Goal: Information Seeking & Learning: Understand process/instructions

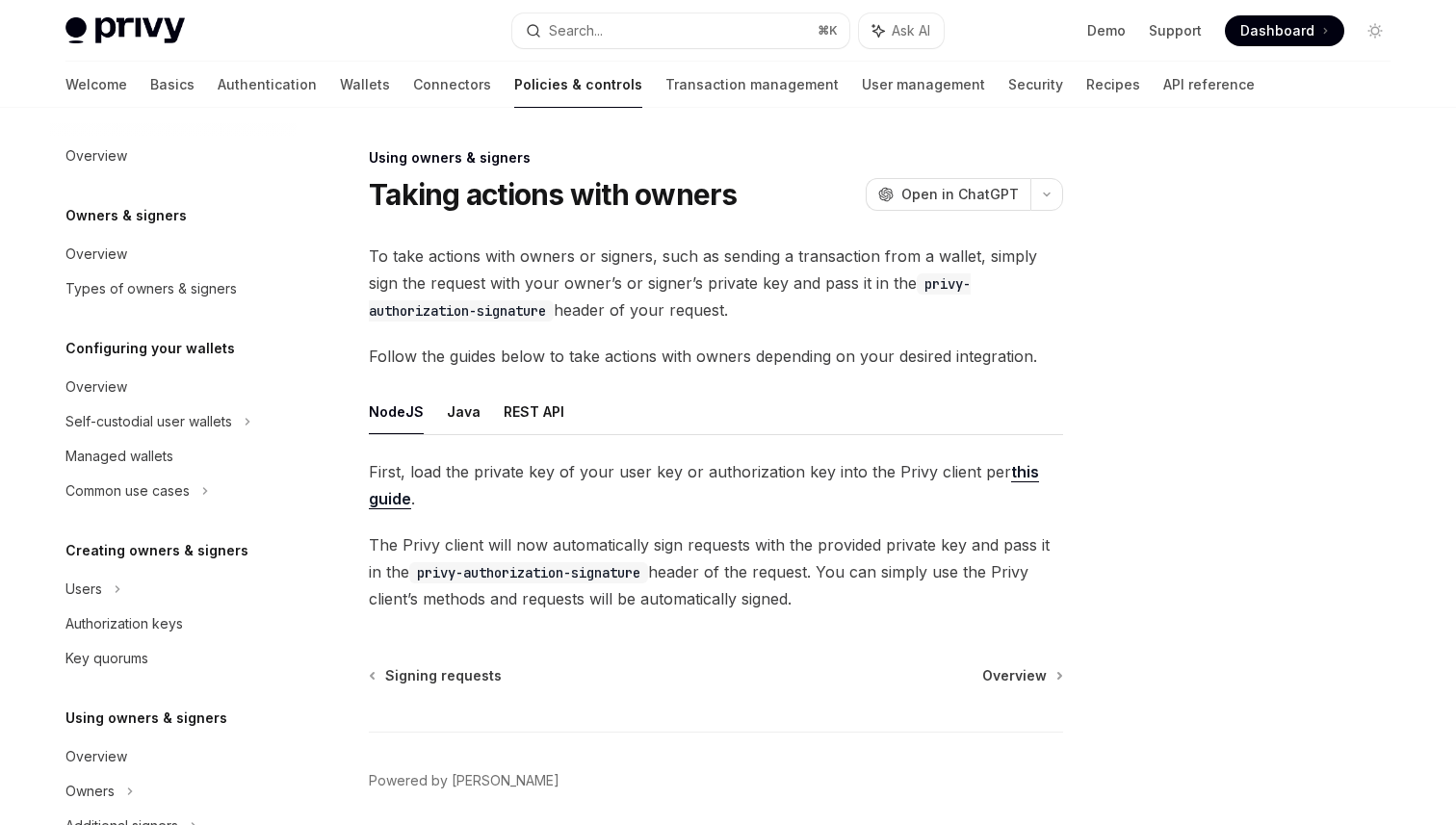
scroll to position [428, 0]
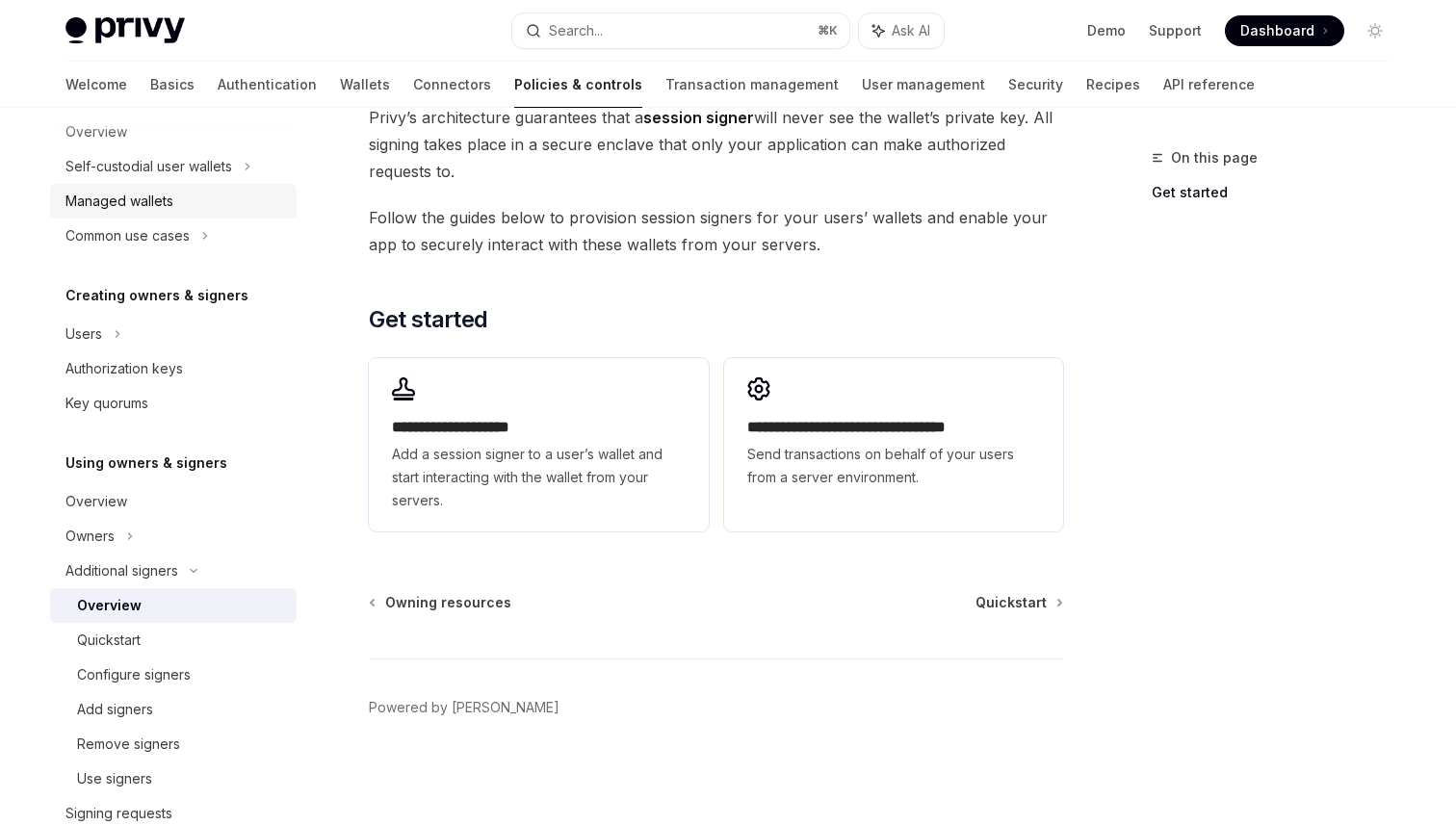
scroll to position [268, 0]
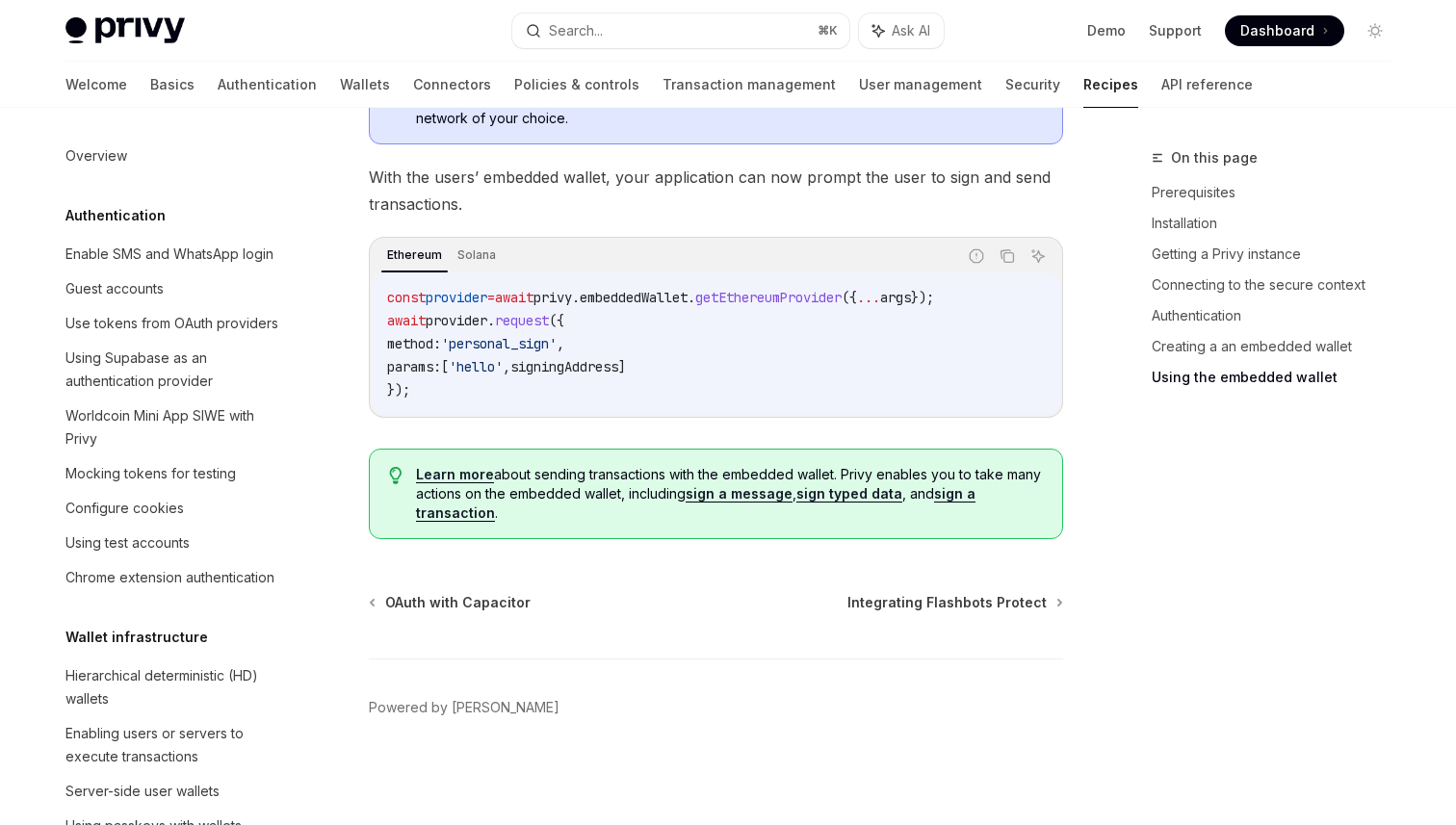
scroll to position [2214, 0]
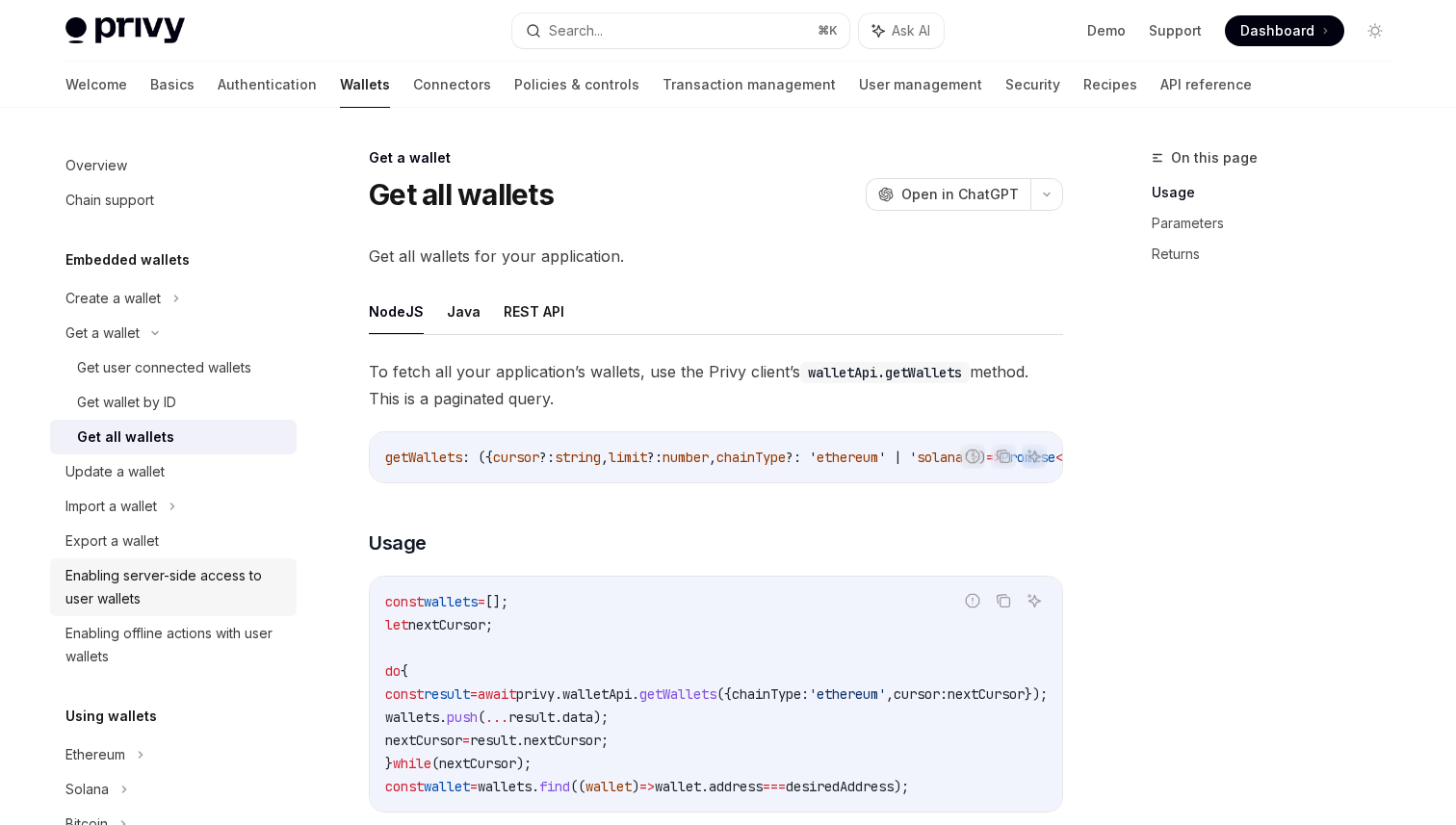
click at [183, 560] on link "Enabling server-side access to user wallets" at bounding box center [173, 587] width 247 height 58
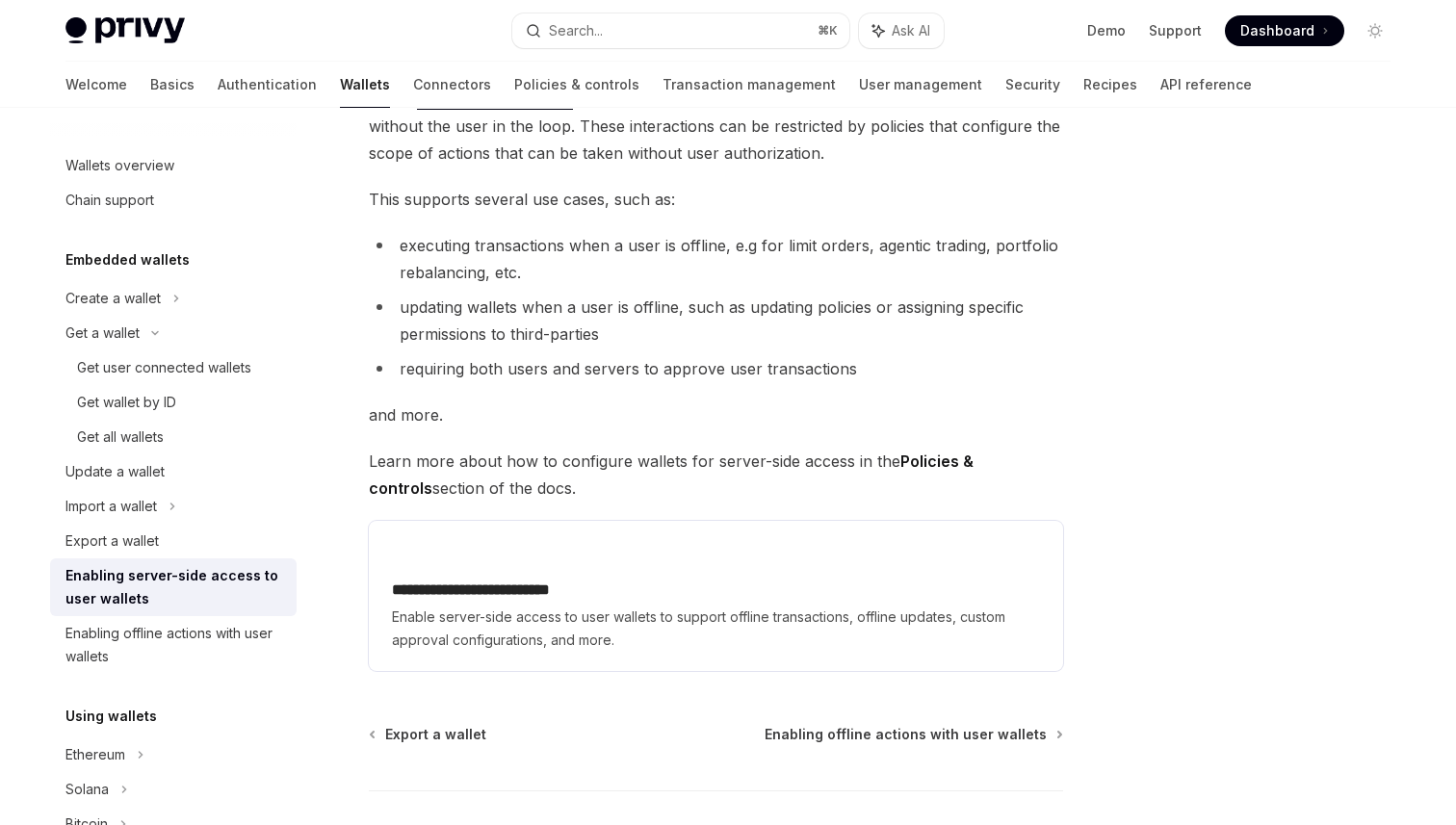
scroll to position [196, 0]
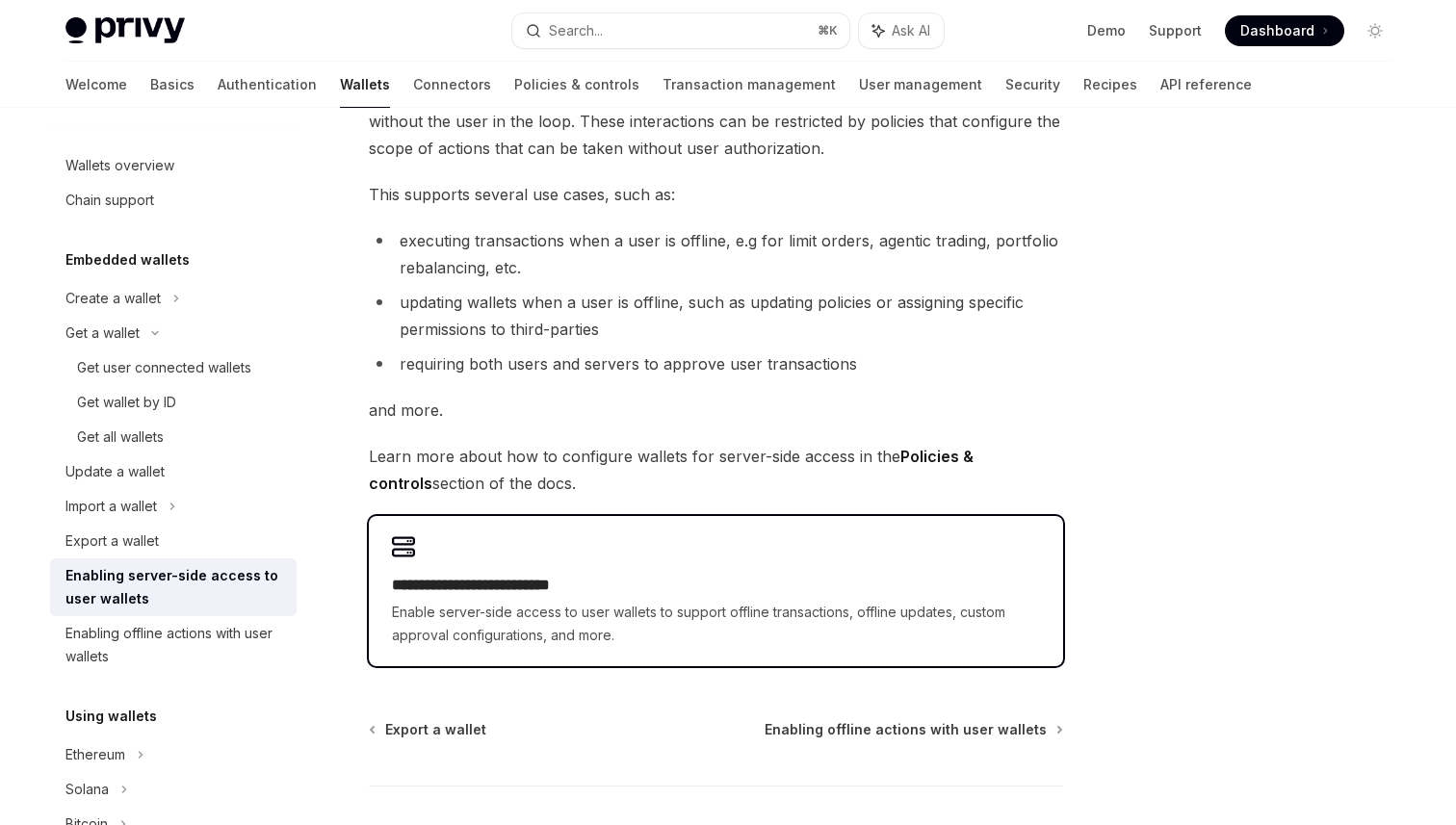
click at [513, 608] on span "Enable server-side access to user wallets to support offline transactions, offl…" at bounding box center [716, 624] width 648 height 46
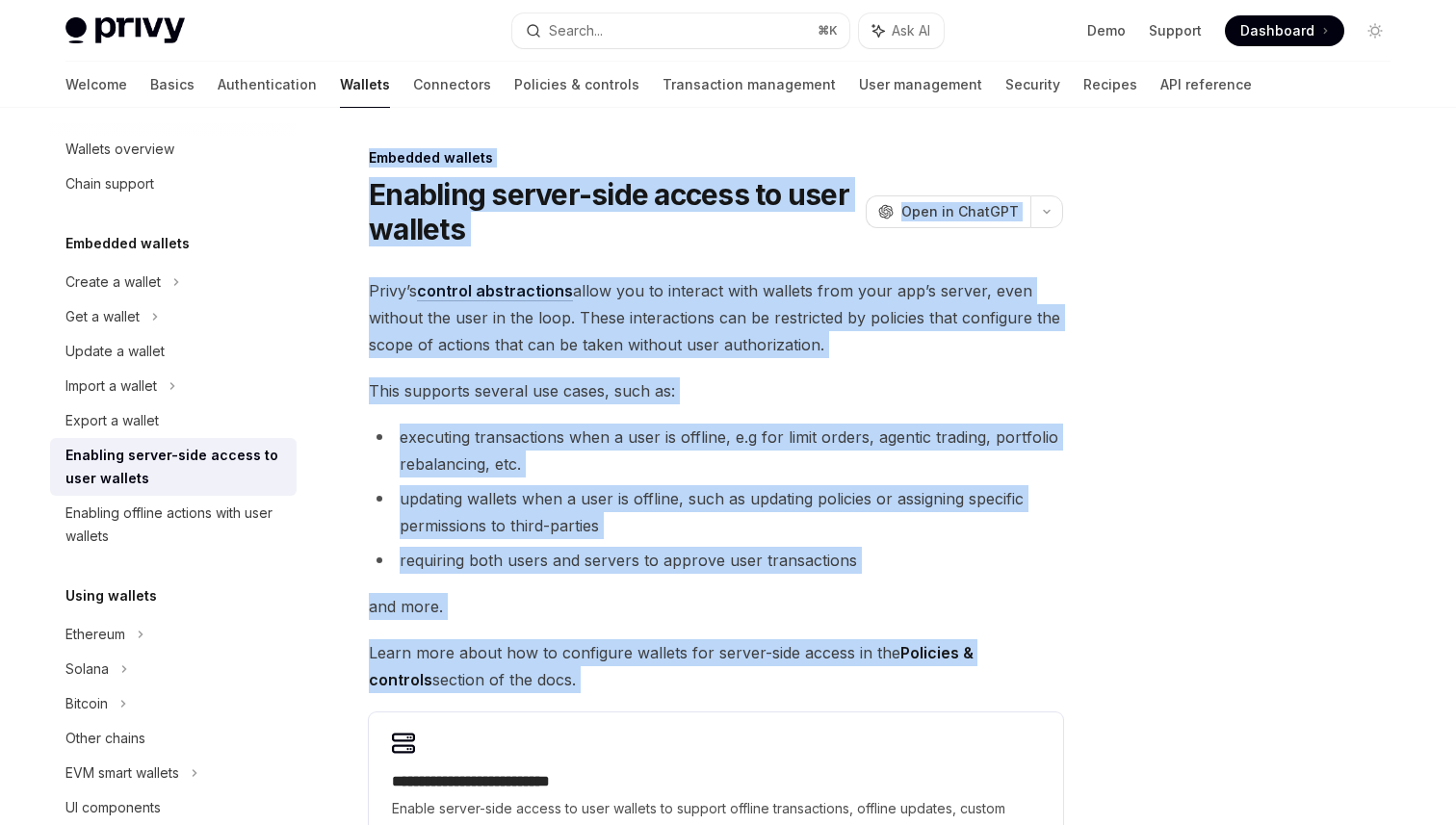
drag, startPoint x: 371, startPoint y: 155, endPoint x: 568, endPoint y: 701, distance: 580.5
click at [568, 701] on div "**********" at bounding box center [535, 647] width 1063 height 1002
copy div "Embedded wallets Enabling server-side access to user wallets OpenAI Open in Cha…"
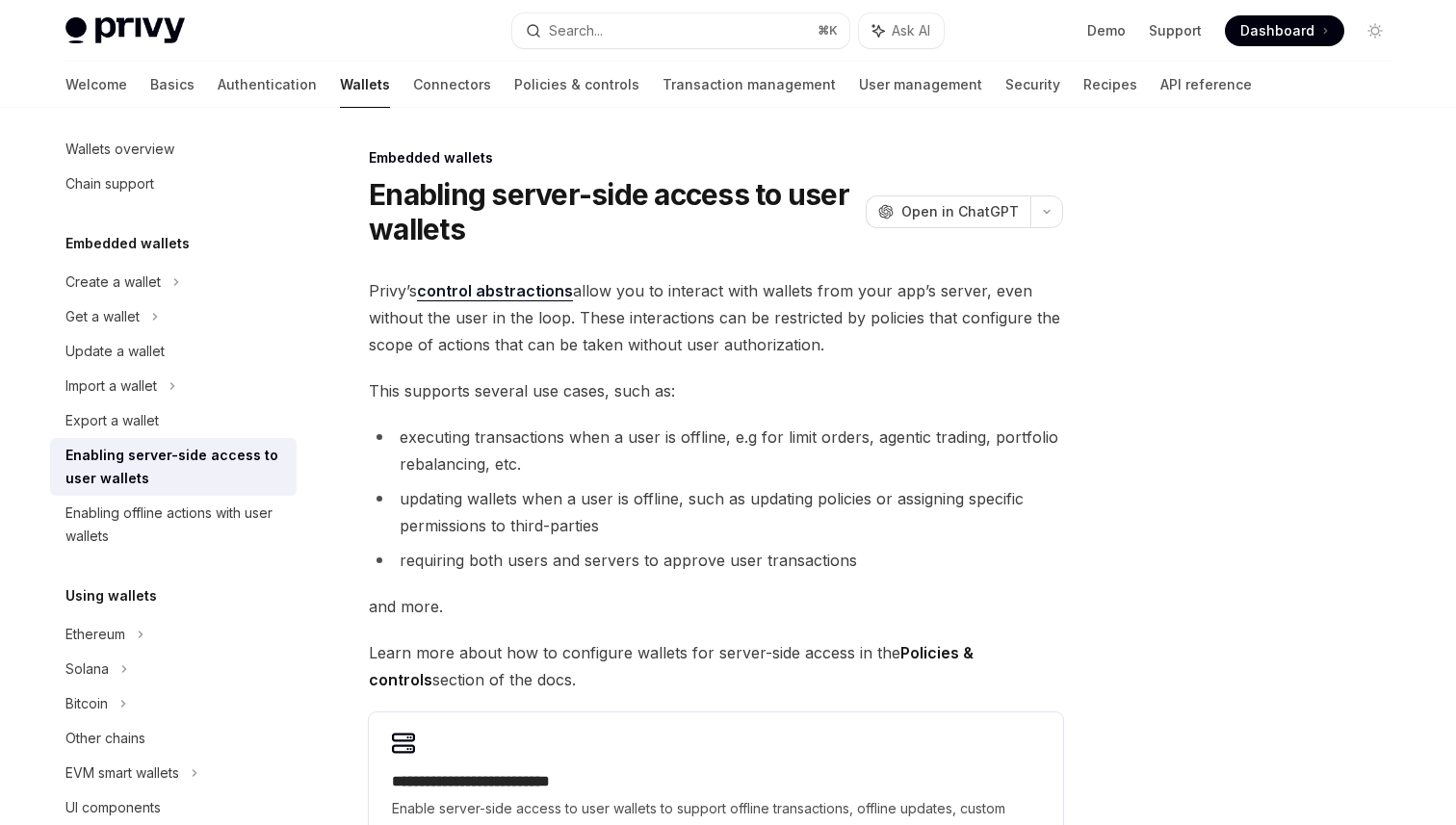
click at [965, 662] on strong "Policies & controls" at bounding box center [670, 666] width 605 height 46
drag, startPoint x: 520, startPoint y: 685, endPoint x: 357, endPoint y: 150, distance: 559.3
click at [357, 150] on div "**********" at bounding box center [535, 647] width 1063 height 1002
copy div "Embedded wallets Enabling server-side access to user wallets OpenAI Open in Cha…"
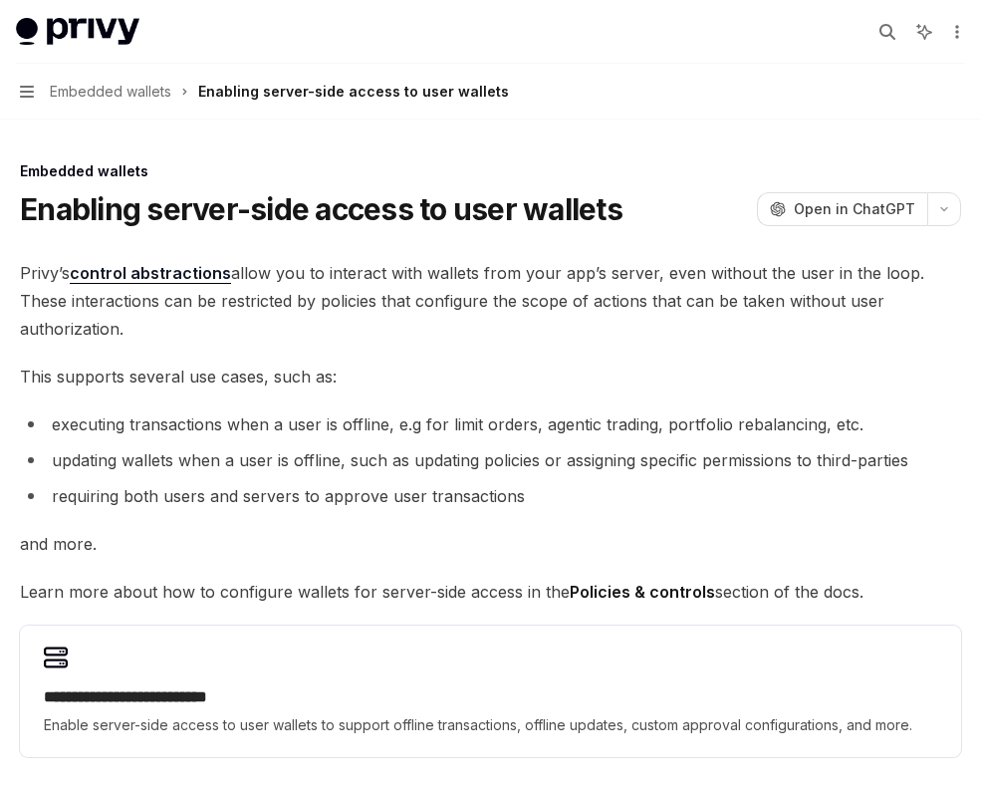
type textarea "*"
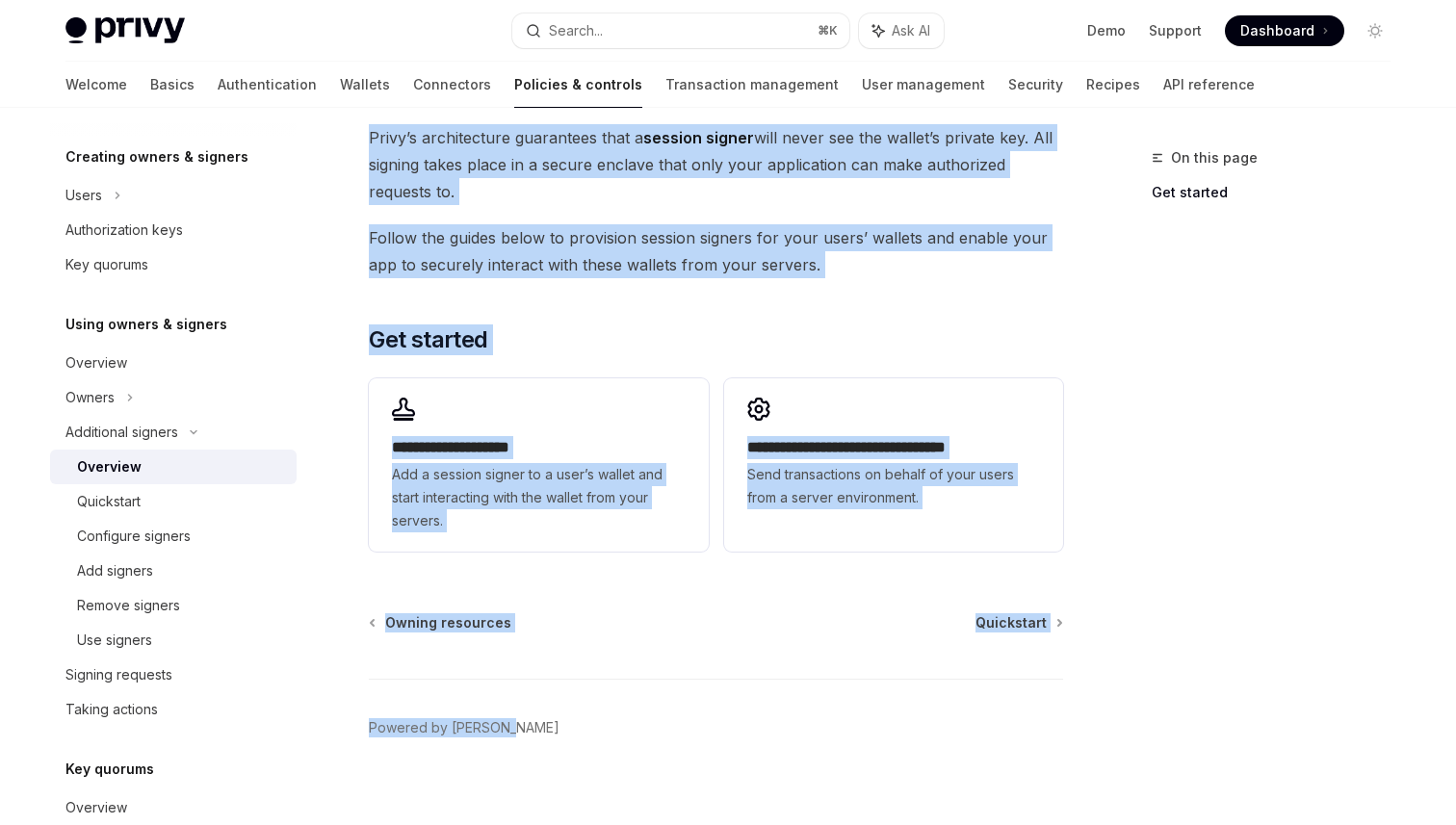
scroll to position [455, 0]
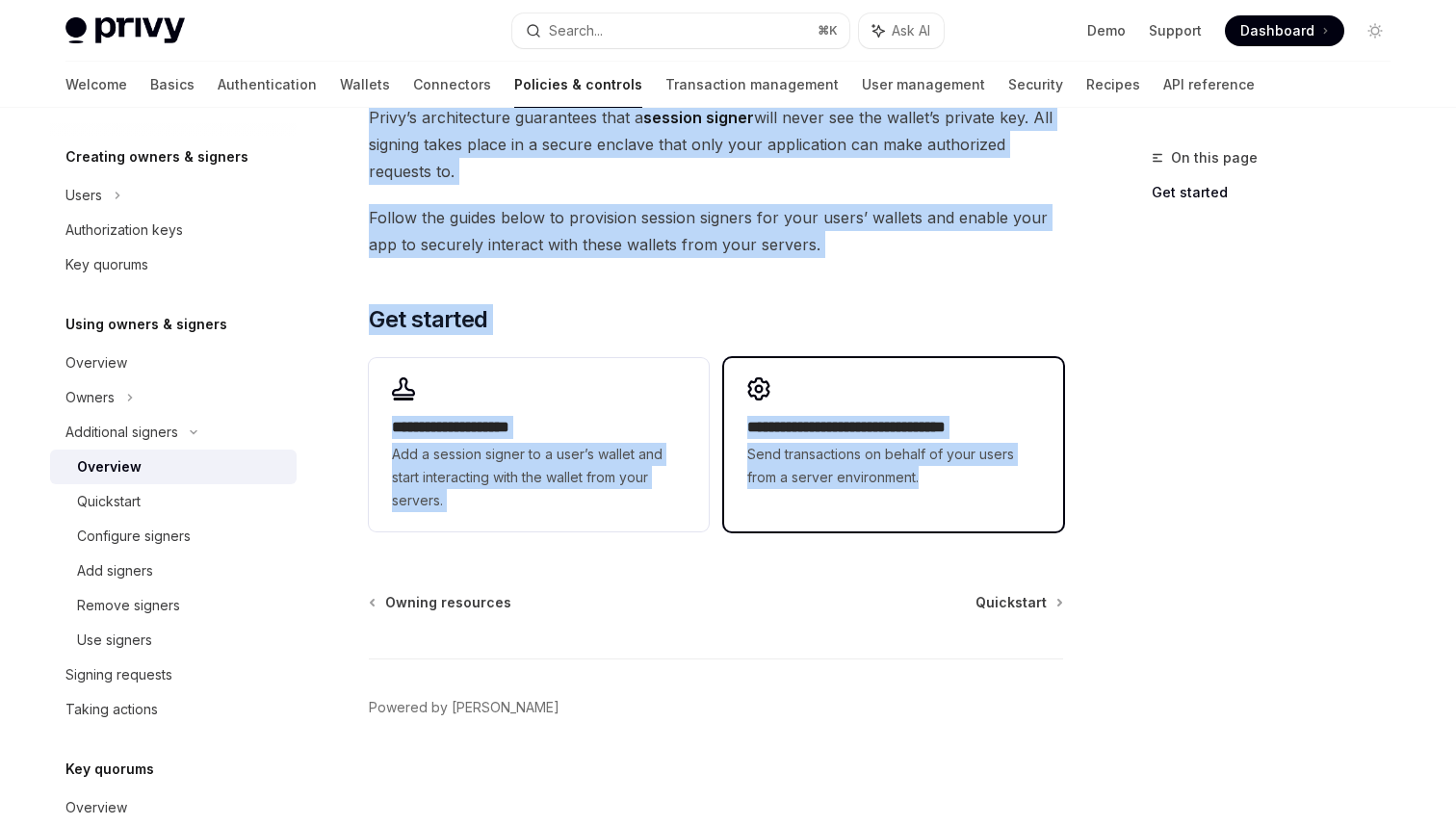
drag, startPoint x: 371, startPoint y: 158, endPoint x: 914, endPoint y: 522, distance: 653.7
click at [914, 522] on div "**********" at bounding box center [535, 258] width 1063 height 1134
copy div "Loremipsum dolorsi Ametcons AdipIS Elit se DoeiUSM TempOR Inci ut LaboREE Dolor…"
